Goal: Transaction & Acquisition: Purchase product/service

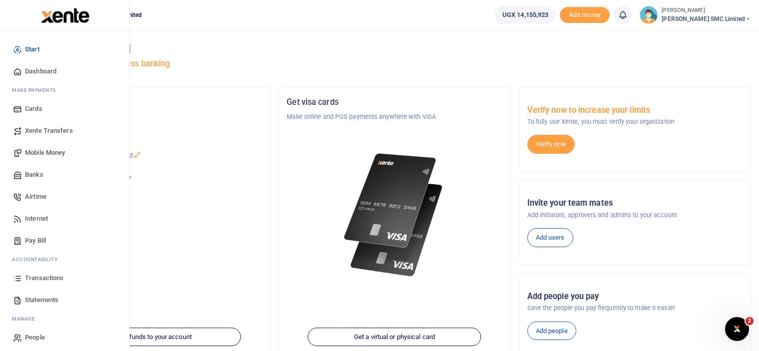
click at [42, 154] on span "Mobile Money" at bounding box center [45, 153] width 40 height 10
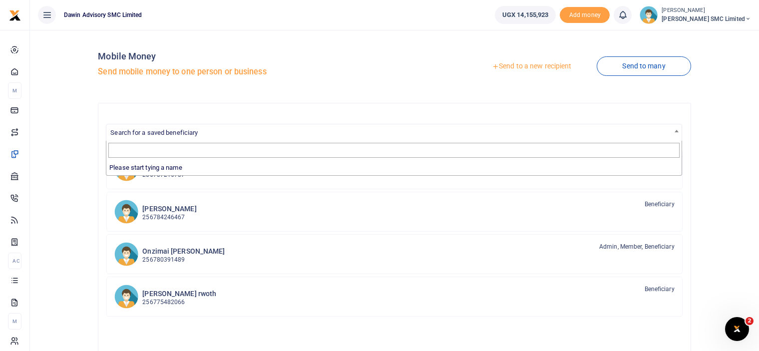
click at [156, 130] on span "Search for a saved beneficiary" at bounding box center [153, 132] width 87 height 7
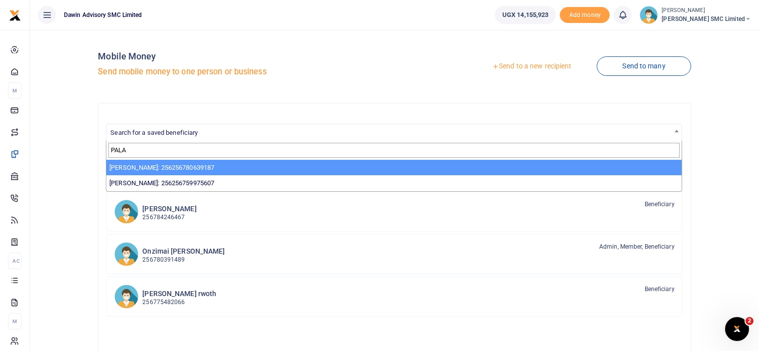
type input "PALA"
select select "3598"
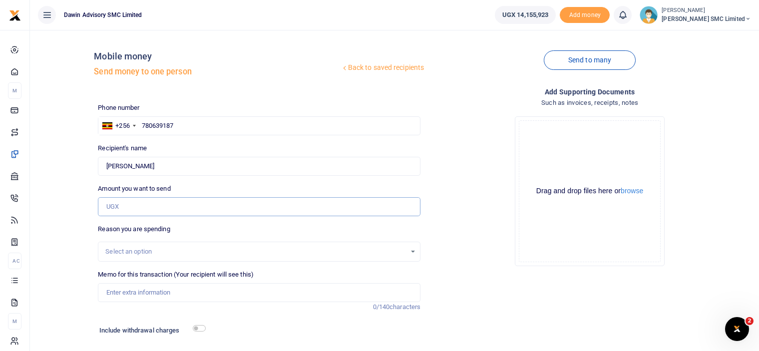
click at [118, 205] on input "Amount you want to send" at bounding box center [259, 206] width 323 height 19
type input "840,000"
click at [475, 293] on div "Add supporting Documents Such as invoices, receipts, notes Drop your files here…" at bounding box center [589, 233] width 331 height 294
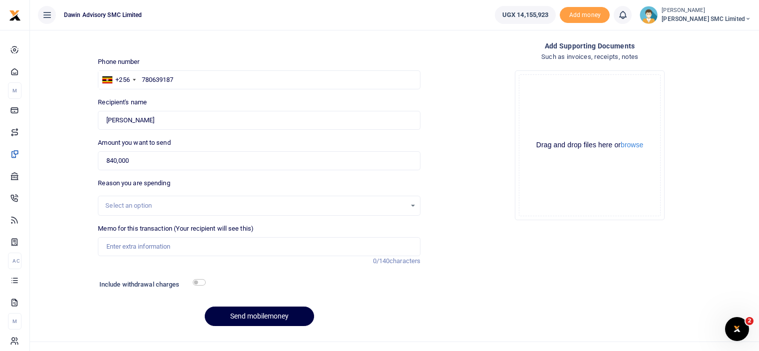
scroll to position [62, 0]
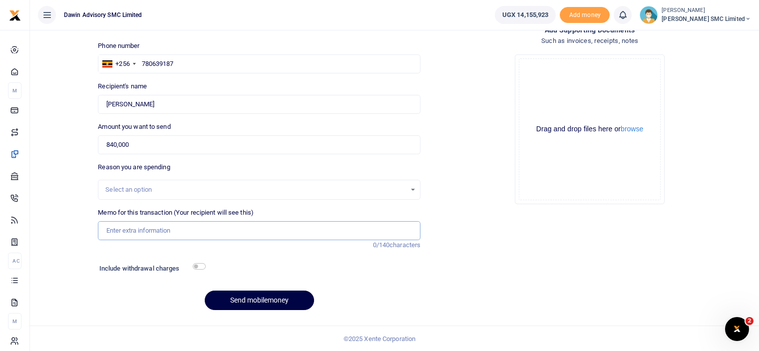
click at [194, 230] on input "Memo for this transaction (Your recipient will see this)" at bounding box center [259, 230] width 323 height 19
click at [217, 230] on input "Being payment for December salary" at bounding box center [259, 230] width 323 height 19
type input "Being payment for Upholstry materials bill DWF138"
click at [196, 265] on input "checkbox" at bounding box center [199, 266] width 13 height 6
checkbox input "true"
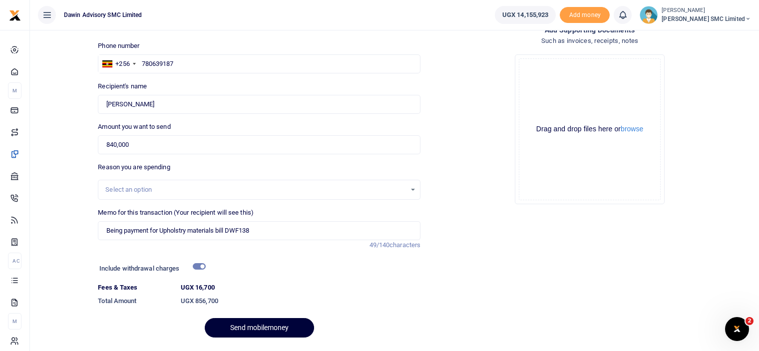
click at [252, 323] on button "Send mobilemoney" at bounding box center [259, 327] width 109 height 19
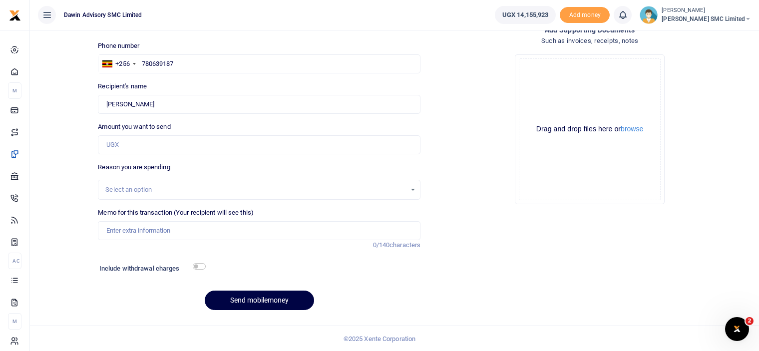
click at [511, 173] on div "Drop your files here Drag and drop files here or browse Powered by Uppy" at bounding box center [589, 129] width 323 height 166
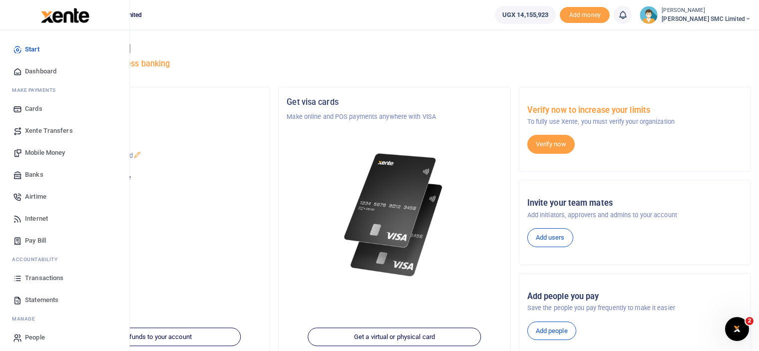
click at [44, 147] on link "Mobile Money" at bounding box center [64, 153] width 113 height 22
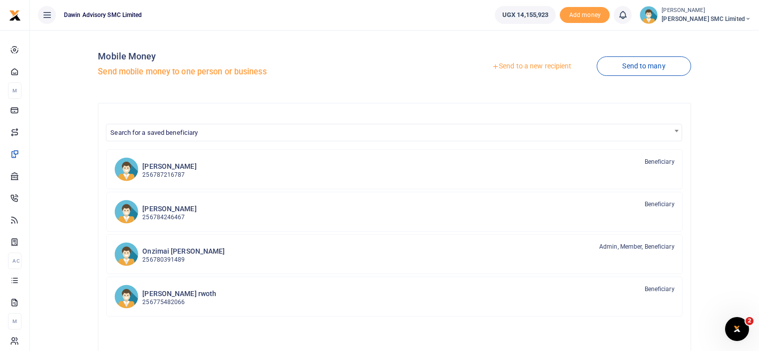
click at [518, 66] on link "Send to a new recipient" at bounding box center [531, 66] width 130 height 18
click at [457, 75] on div "Send to a new recipient Send to many" at bounding box center [545, 66] width 301 height 57
click at [215, 131] on span "Search for a saved beneficiary" at bounding box center [393, 131] width 575 height 15
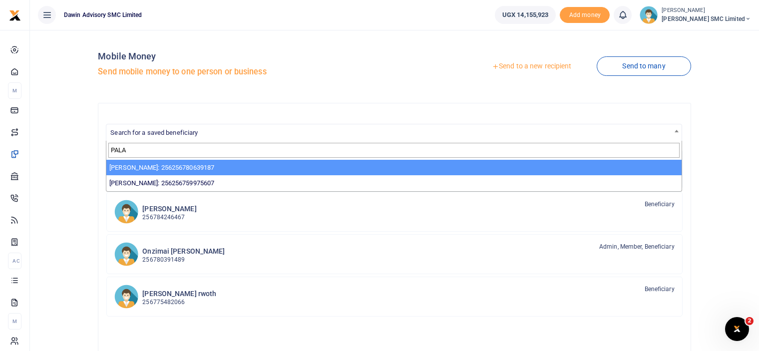
type input "PALA"
select select "3598"
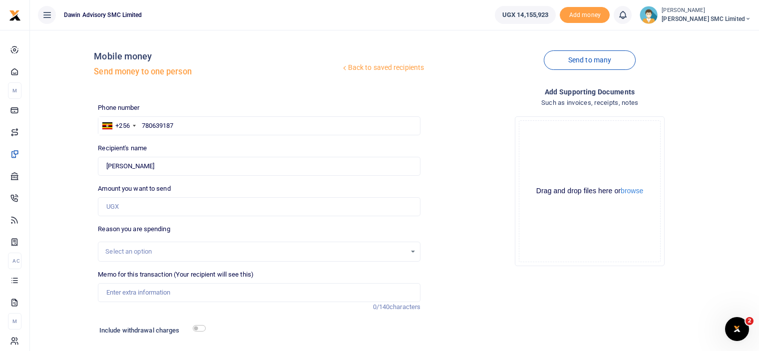
click at [82, 159] on div "Back to saved recipients Mobile money Send money to one person Send to many Pho…" at bounding box center [394, 209] width 721 height 342
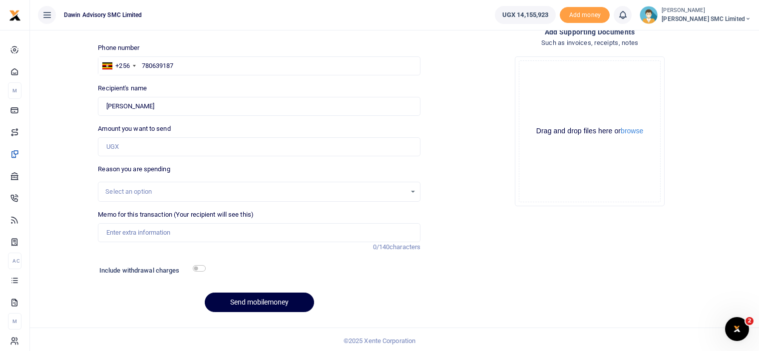
scroll to position [62, 0]
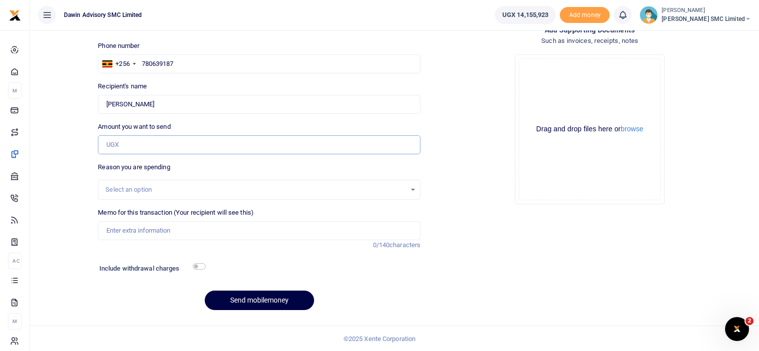
click at [140, 147] on input "Amount you want to send" at bounding box center [259, 144] width 323 height 19
click at [67, 149] on div "Back to saved recipients Mobile money Send money to one person Send to many Pho…" at bounding box center [394, 147] width 721 height 342
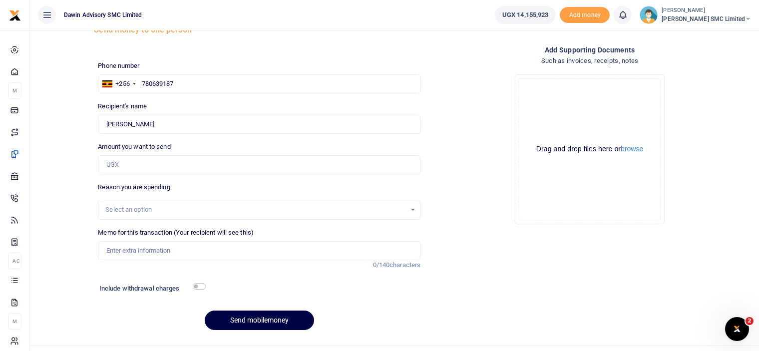
scroll to position [22, 0]
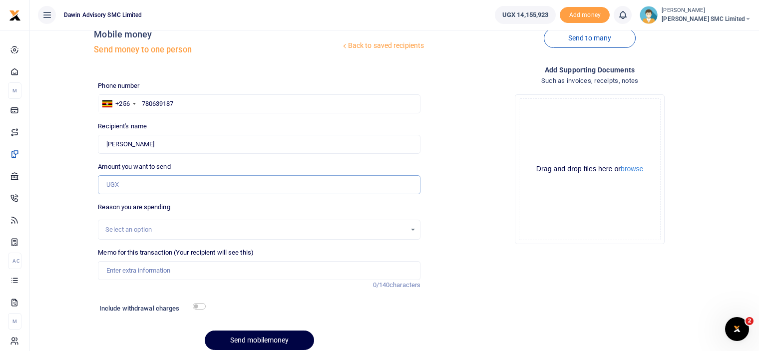
click at [118, 182] on input "Amount you want to send" at bounding box center [259, 184] width 323 height 19
type input "38,000"
click at [471, 232] on div "Drop your files here Drag and drop files here or browse Powered by Uppy" at bounding box center [589, 169] width 323 height 166
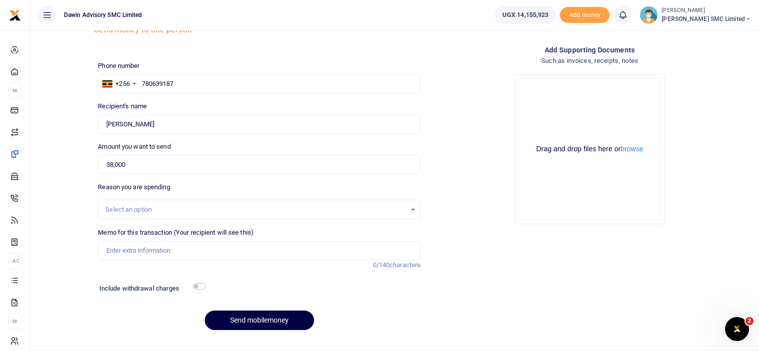
scroll to position [62, 0]
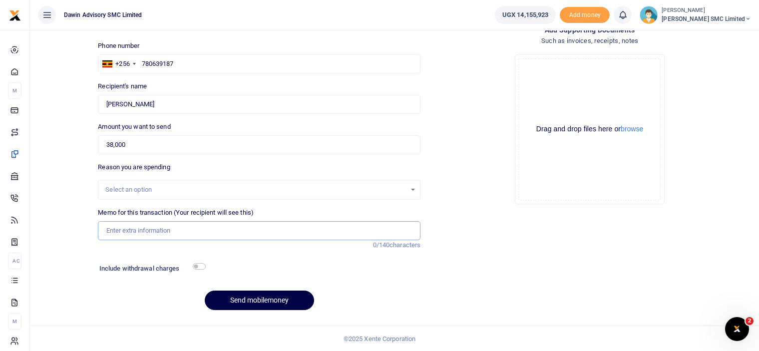
click at [138, 231] on input "Memo for this transaction (Your recipient will see this)" at bounding box center [259, 230] width 323 height 19
type input "Being payment for Paint remover bill DWF139"
click at [202, 268] on input "checkbox" at bounding box center [199, 266] width 13 height 6
checkbox input "true"
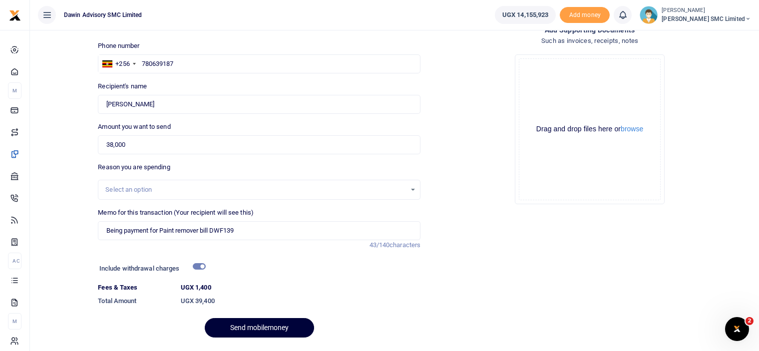
drag, startPoint x: 248, startPoint y: 316, endPoint x: 256, endPoint y: 323, distance: 10.2
click at [256, 323] on div "Phone number +256 Uganda +256 780639187 Phone is required. Recipient's name Edm…" at bounding box center [259, 193] width 331 height 305
click at [256, 323] on button "Send mobilemoney" at bounding box center [259, 327] width 109 height 19
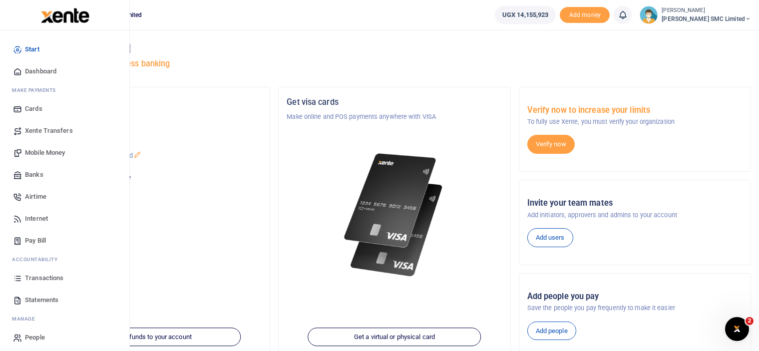
click at [40, 279] on span "Transactions" at bounding box center [44, 278] width 38 height 10
